Goal: Information Seeking & Learning: Compare options

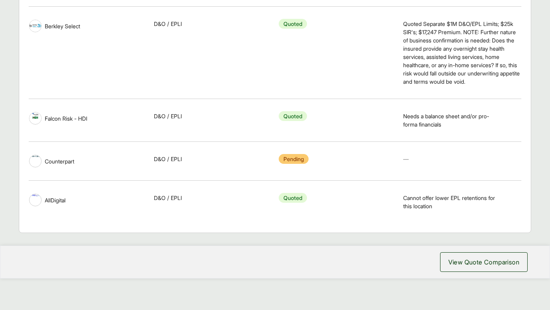
scroll to position [740, 0]
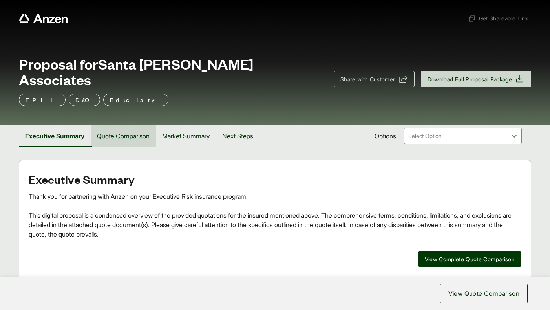
click at [134, 125] on button "Quote Comparison" at bounding box center [123, 136] width 65 height 22
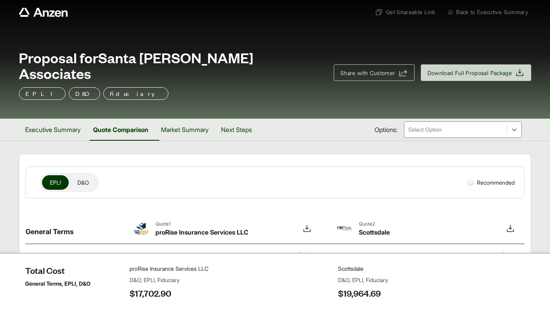
scroll to position [3, 0]
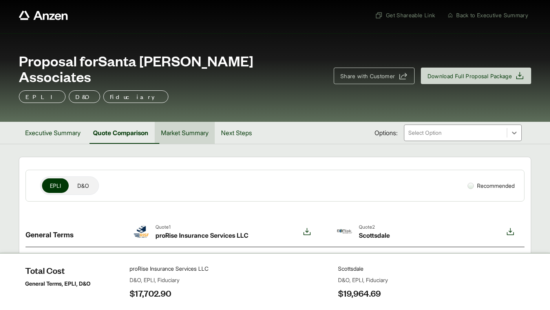
click at [207, 122] on button "Market Summary" at bounding box center [185, 133] width 60 height 22
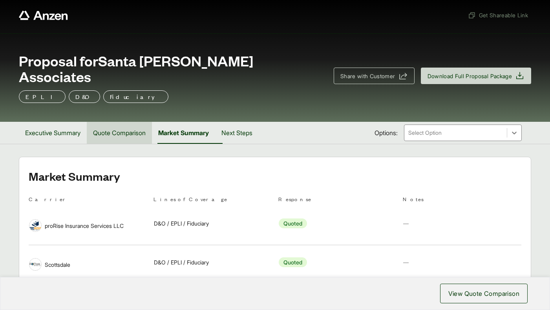
click at [146, 122] on button "Quote Comparison" at bounding box center [119, 133] width 65 height 22
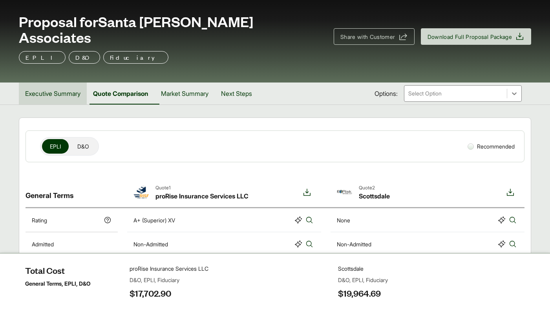
click at [71, 82] on button "Executive Summary" at bounding box center [53, 93] width 68 height 22
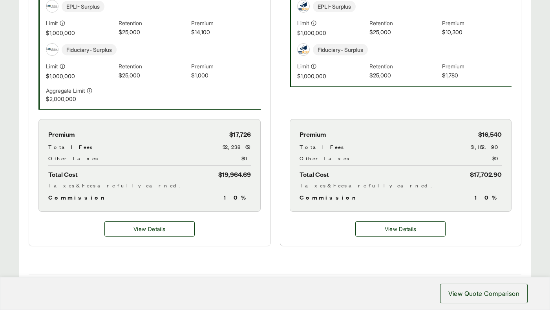
scroll to position [396, 0]
